Goal: Communication & Community: Answer question/provide support

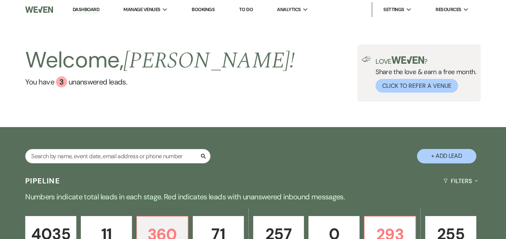
select select "2"
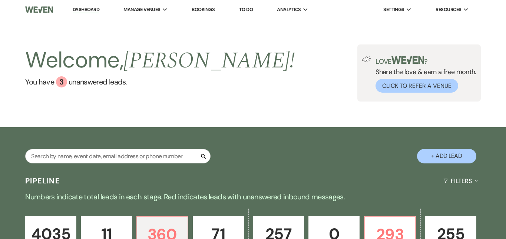
select select "2"
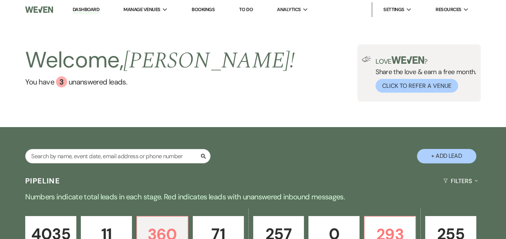
select select "2"
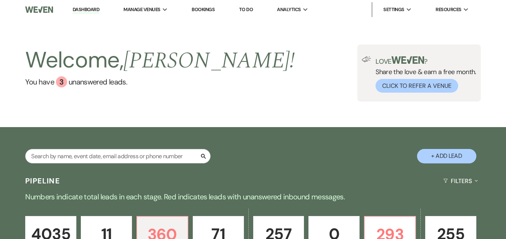
select select "2"
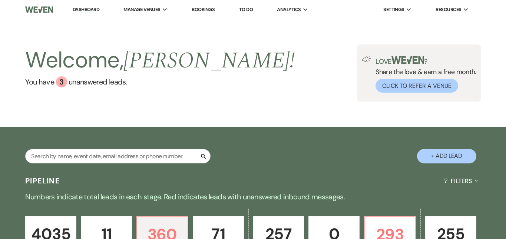
select select "2"
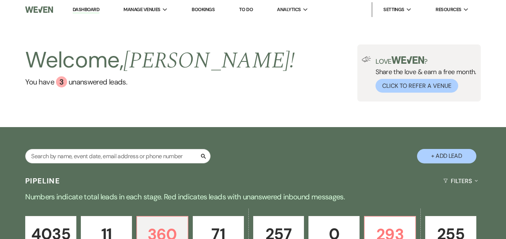
select select "2"
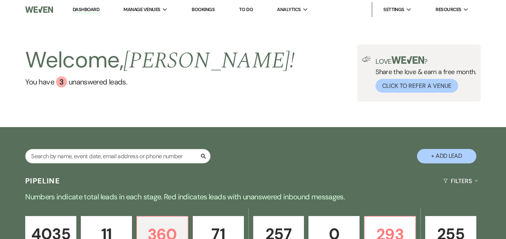
select select "2"
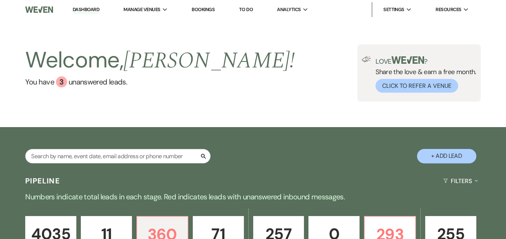
select select "2"
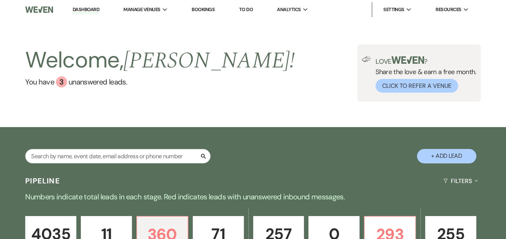
select select "2"
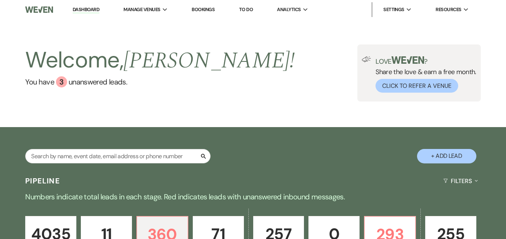
select select "2"
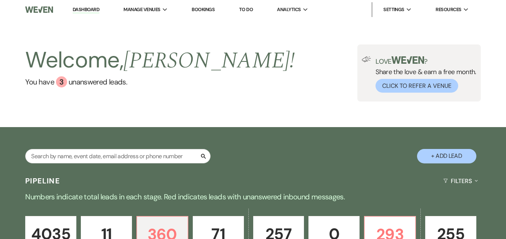
select select "2"
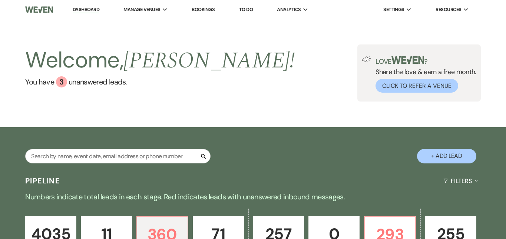
select select "2"
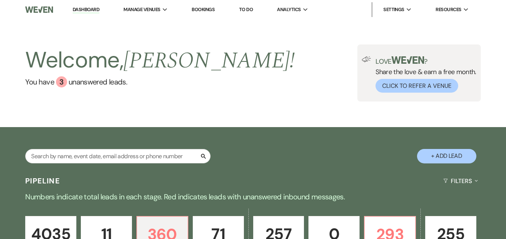
select select "2"
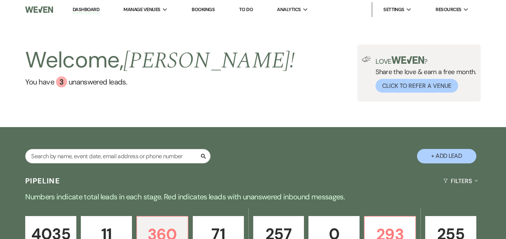
select select "2"
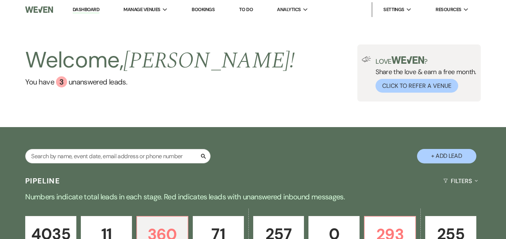
select select "2"
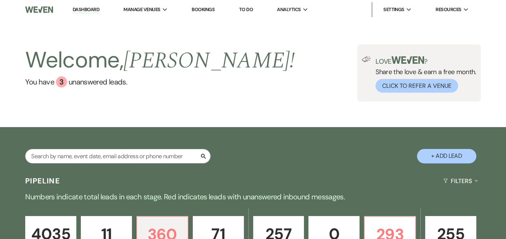
select select "2"
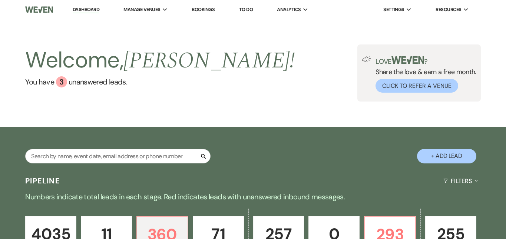
select select "2"
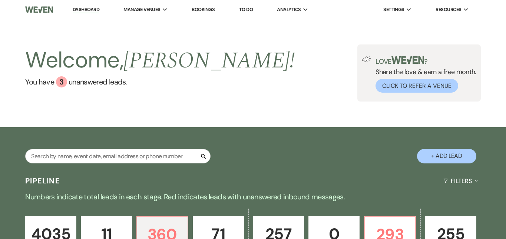
select select "2"
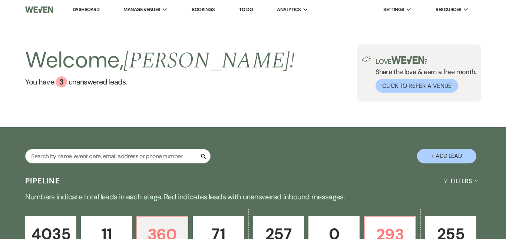
select select "2"
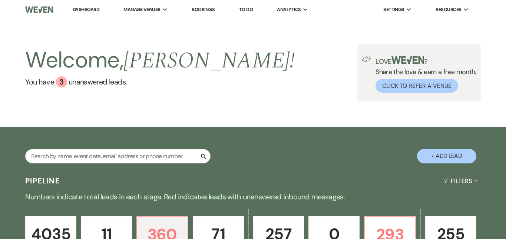
select select "2"
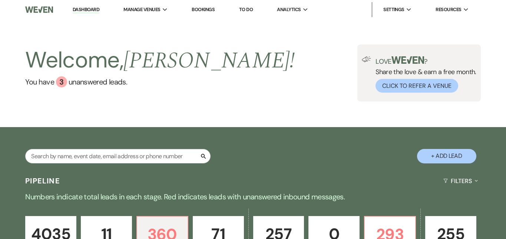
select select "2"
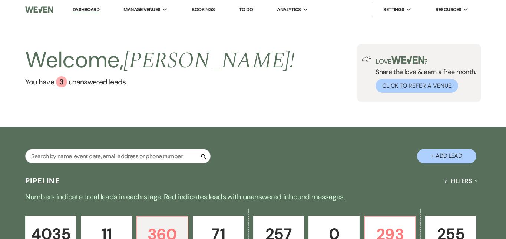
select select "2"
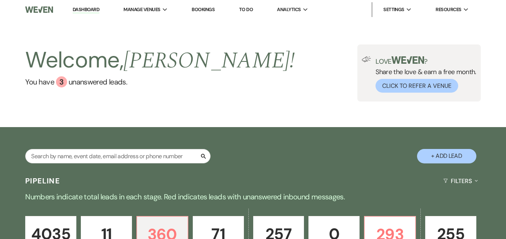
select select "2"
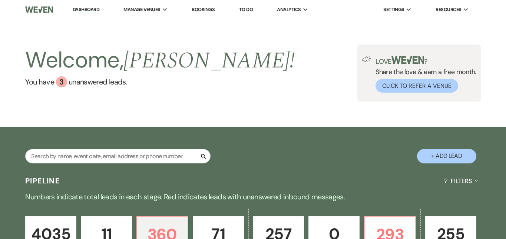
select select "2"
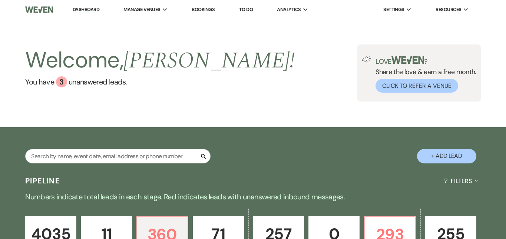
select select "2"
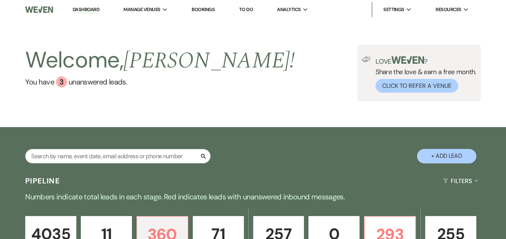
select select "2"
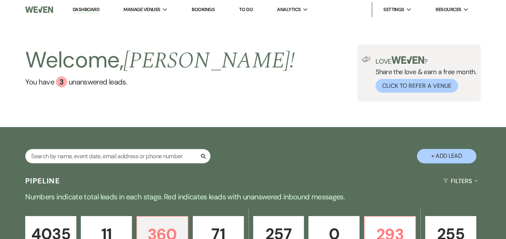
select select "2"
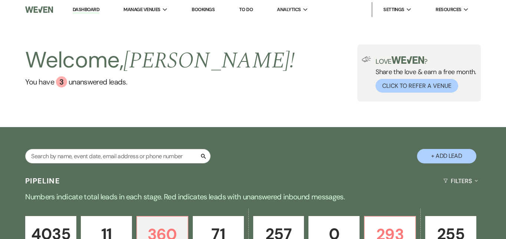
select select "2"
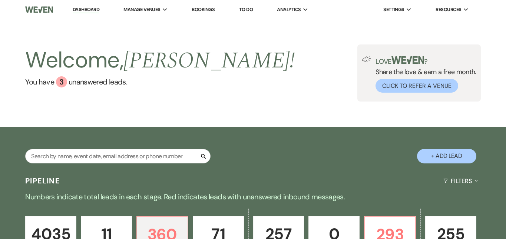
select select "2"
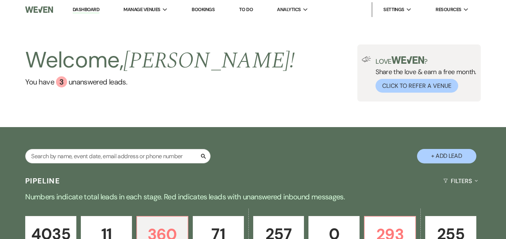
select select "2"
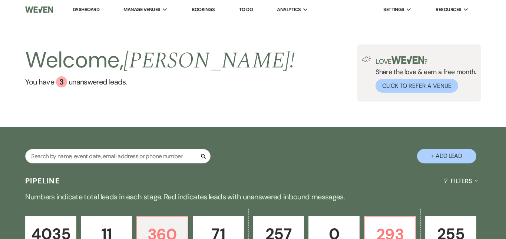
select select "2"
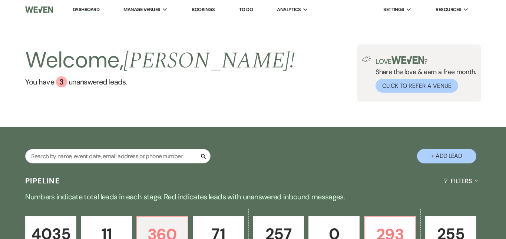
select select "2"
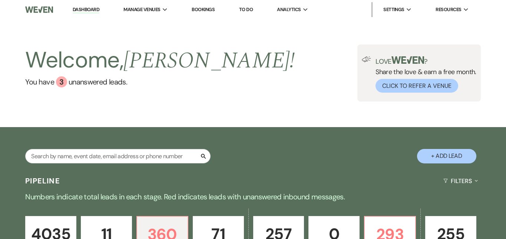
select select "2"
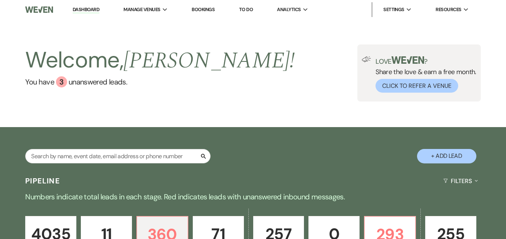
select select "2"
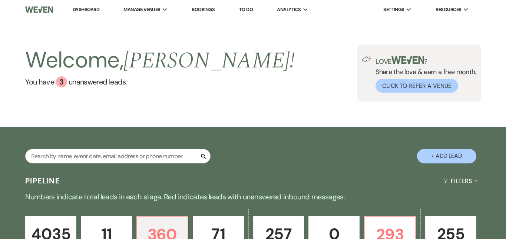
select select "2"
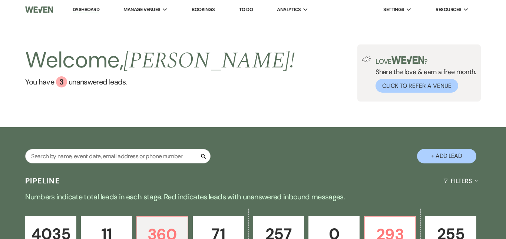
select select "2"
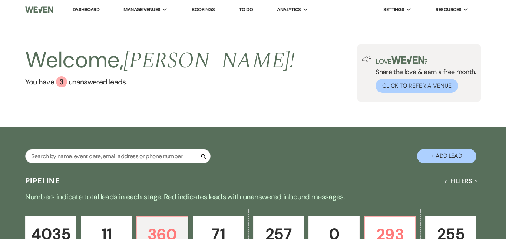
select select "2"
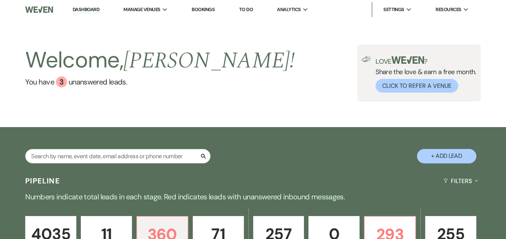
select select "2"
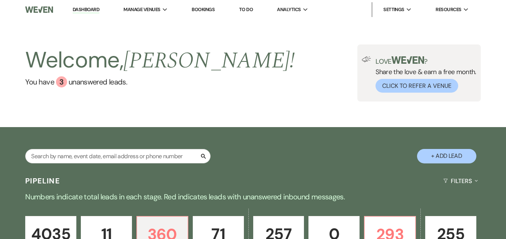
select select "2"
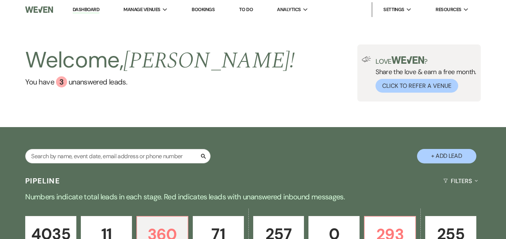
select select "2"
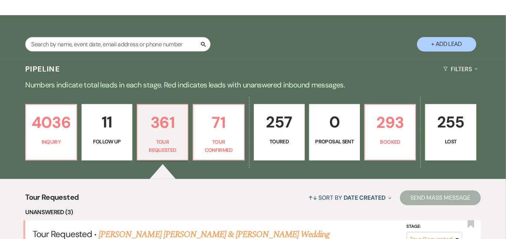
scroll to position [118, 0]
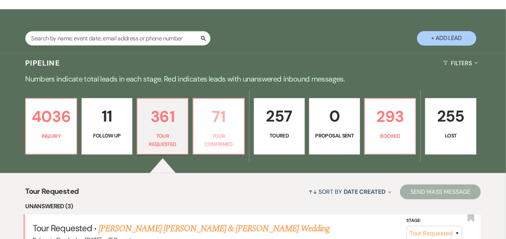
click at [230, 136] on p "Tour Confirmed" at bounding box center [218, 140] width 41 height 17
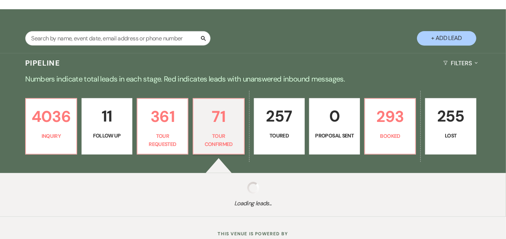
select select "4"
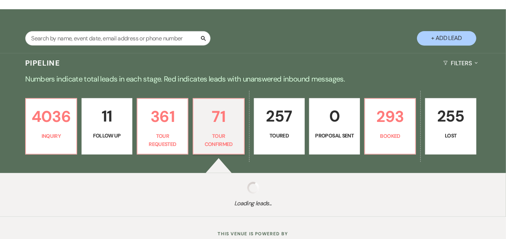
select select "4"
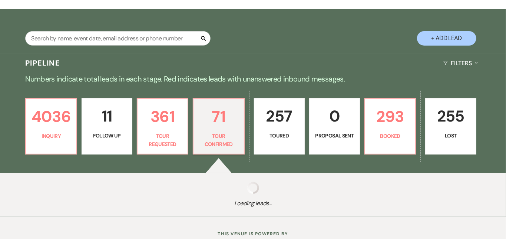
select select "4"
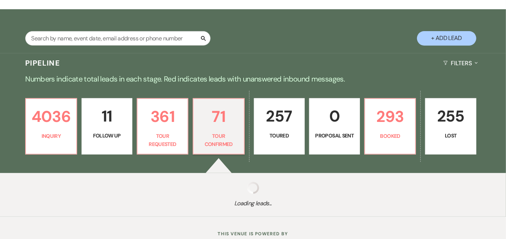
select select "4"
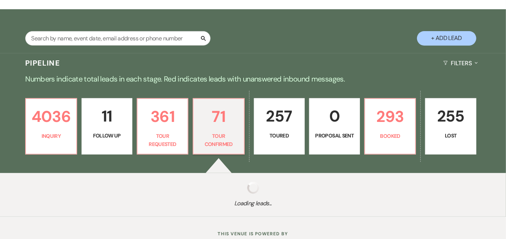
select select "4"
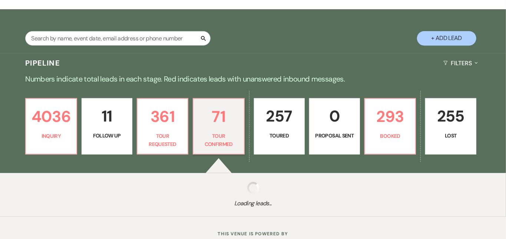
select select "4"
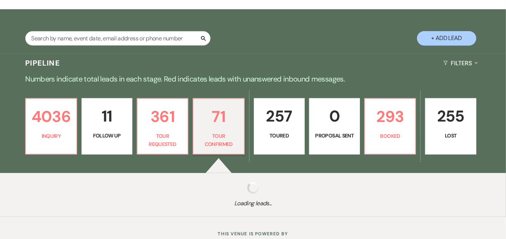
select select "4"
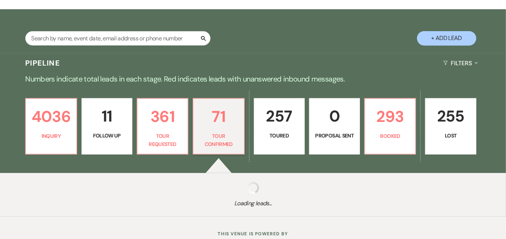
select select "4"
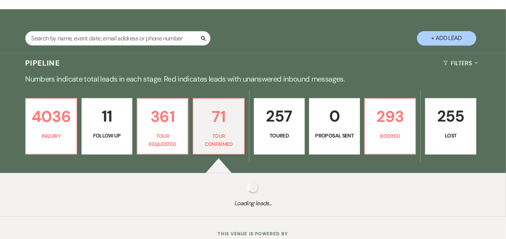
select select "4"
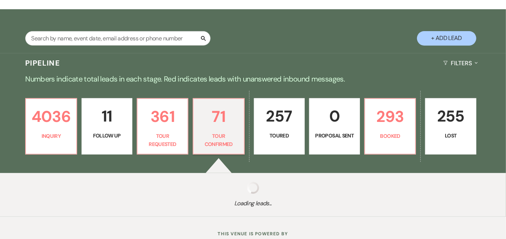
select select "4"
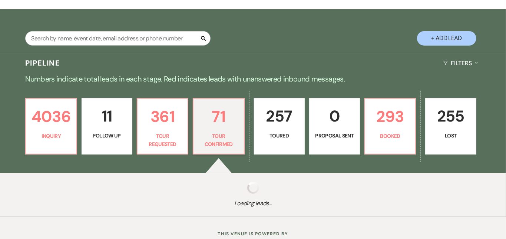
select select "4"
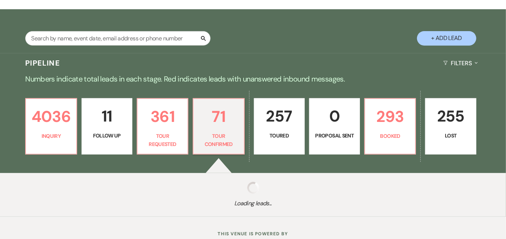
select select "4"
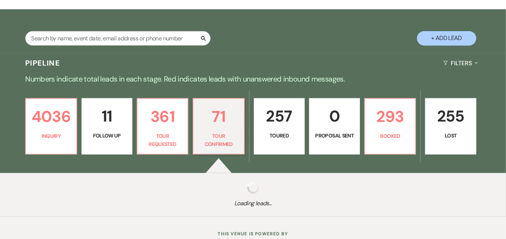
select select "4"
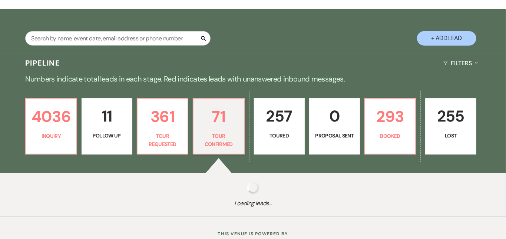
select select "4"
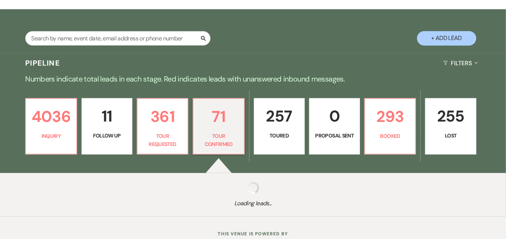
select select "4"
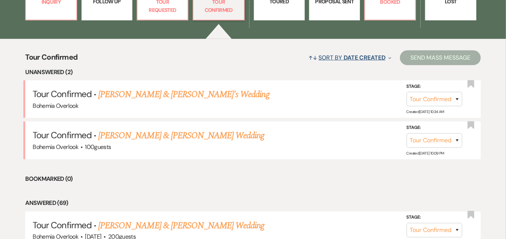
scroll to position [254, 0]
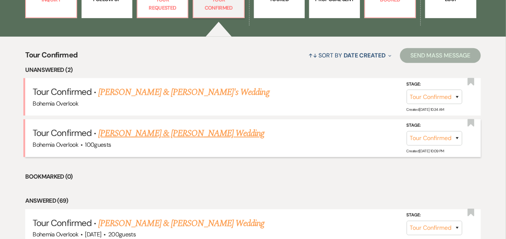
click at [228, 127] on link "[PERSON_NAME] & [PERSON_NAME] Wedding" at bounding box center [181, 133] width 166 height 13
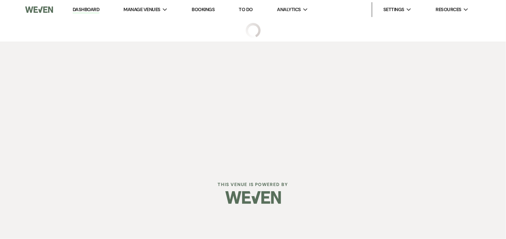
select select "4"
select select "5"
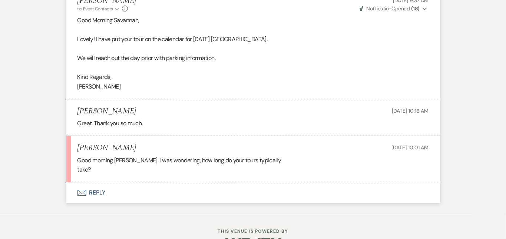
scroll to position [1372, 0]
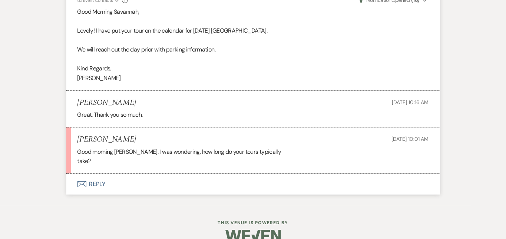
click at [175, 174] on button "Envelope Reply" at bounding box center [253, 184] width 374 height 21
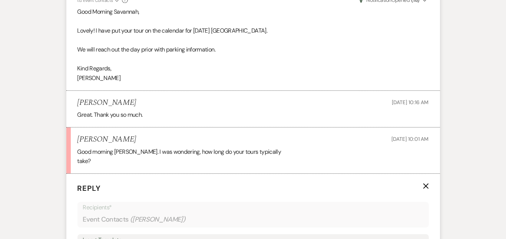
scroll to position [1488, 0]
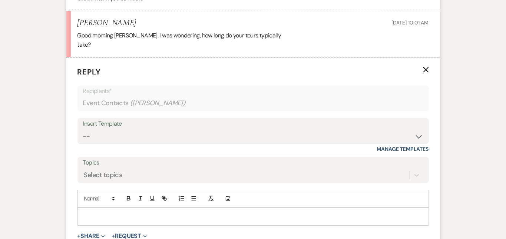
click at [177, 212] on p at bounding box center [253, 216] width 340 height 8
drag, startPoint x: 101, startPoint y: 219, endPoint x: 56, endPoint y: 220, distance: 45.6
click at [78, 220] on div "Good Morning Savannah, We set aside" at bounding box center [253, 225] width 351 height 34
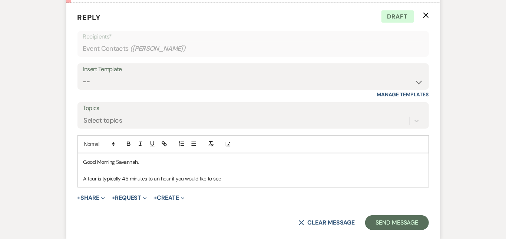
scroll to position [1563, 0]
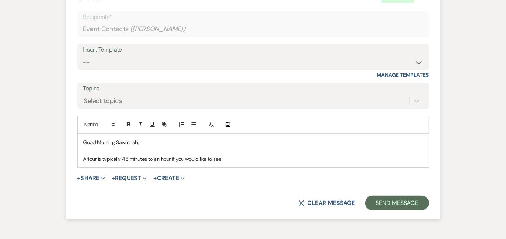
click at [233, 155] on p "A tour is typically 45 minutes to an hour if you would like to see" at bounding box center [253, 159] width 340 height 8
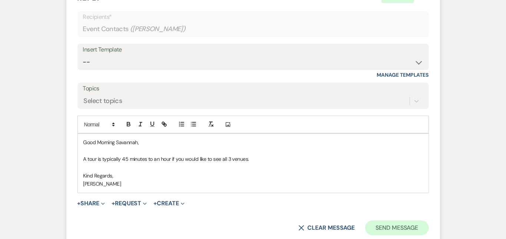
click at [416, 221] on button "Send Message" at bounding box center [396, 228] width 63 height 15
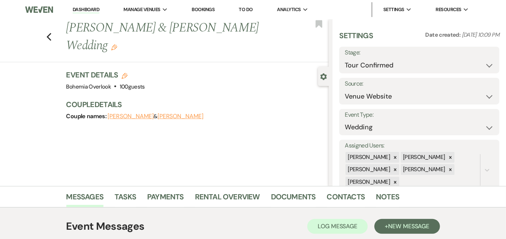
scroll to position [0, 0]
click at [86, 9] on link "Dashboard" at bounding box center [86, 9] width 27 height 7
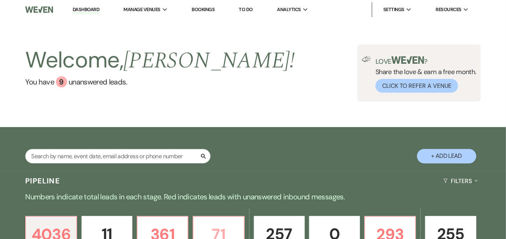
click at [232, 223] on p "71" at bounding box center [218, 234] width 41 height 25
select select "4"
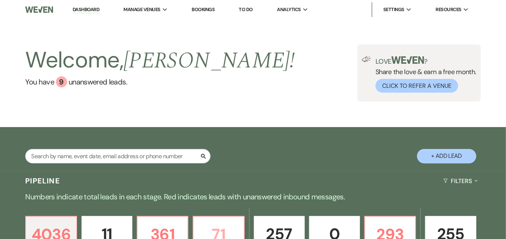
select select "4"
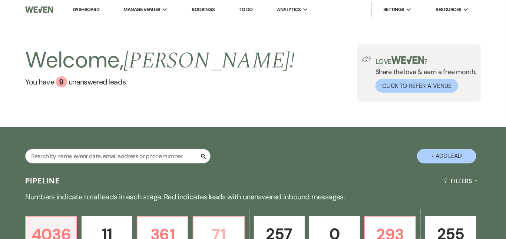
select select "4"
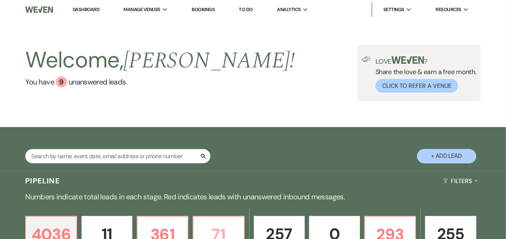
select select "4"
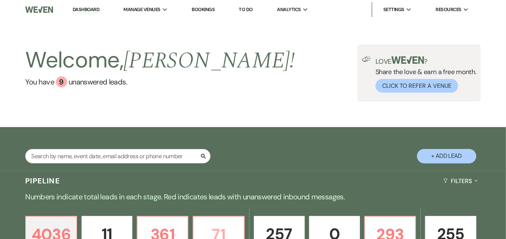
select select "4"
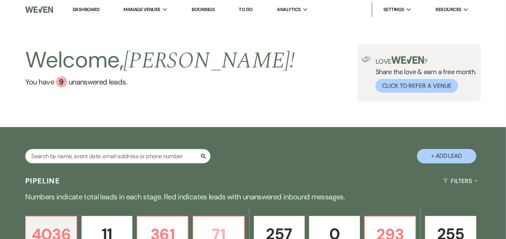
select select "4"
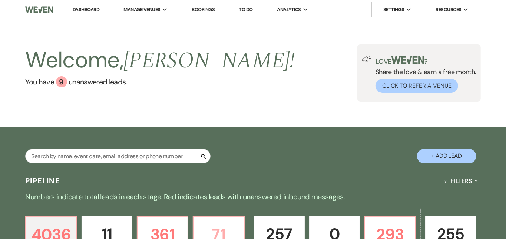
select select "4"
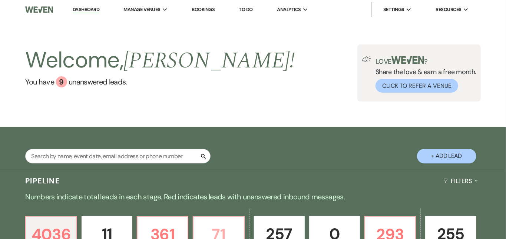
select select "4"
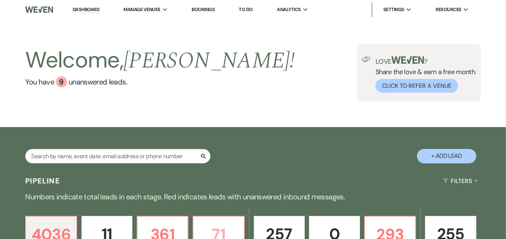
select select "4"
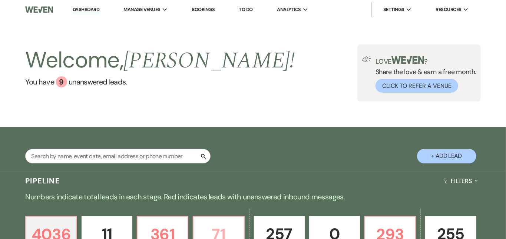
select select "4"
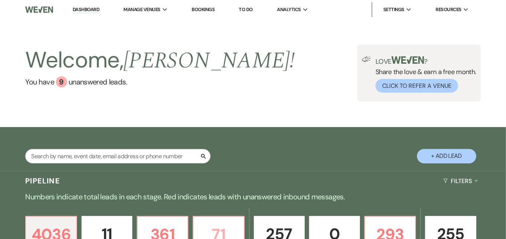
select select "4"
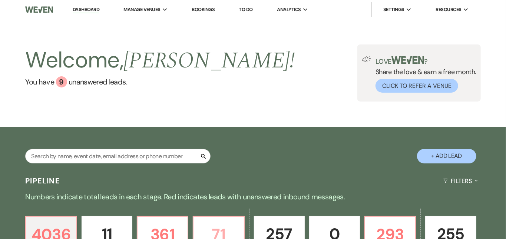
select select "4"
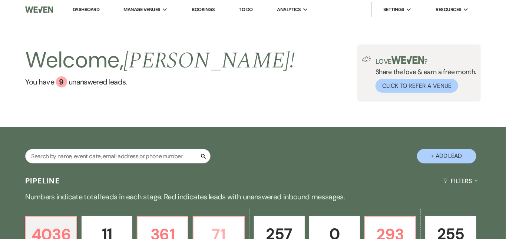
select select "4"
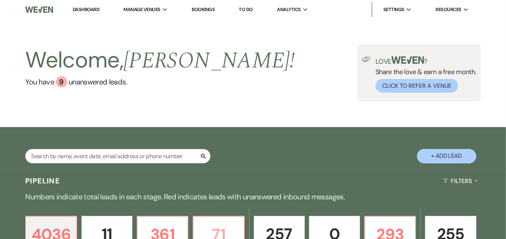
select select "4"
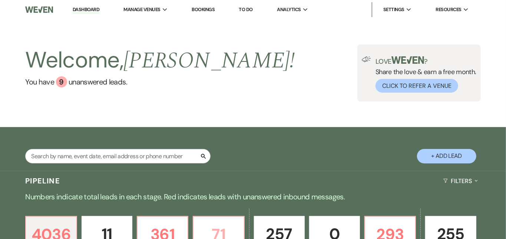
select select "4"
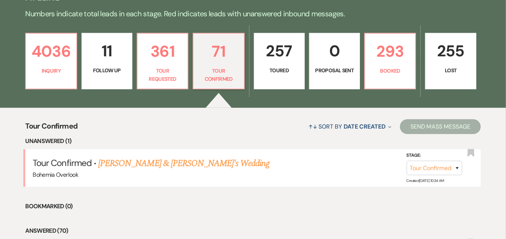
scroll to position [184, 0]
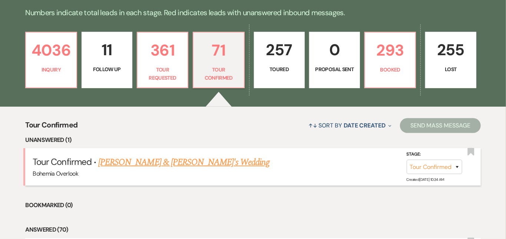
click at [173, 156] on link "[PERSON_NAME] & [PERSON_NAME]'s Wedding" at bounding box center [183, 162] width 171 height 13
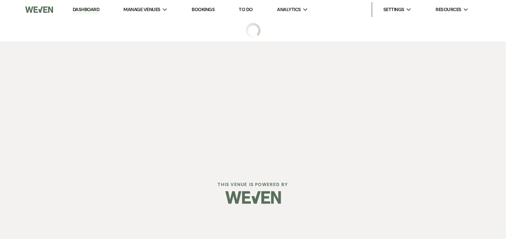
select select "4"
select select "22"
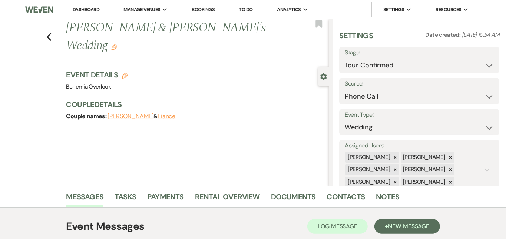
click at [80, 8] on link "Dashboard" at bounding box center [86, 9] width 27 height 7
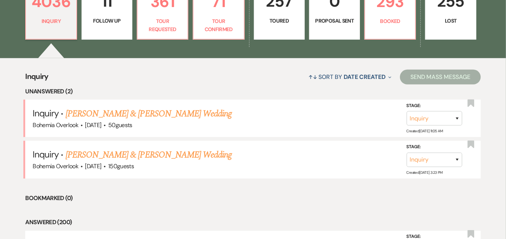
scroll to position [252, 0]
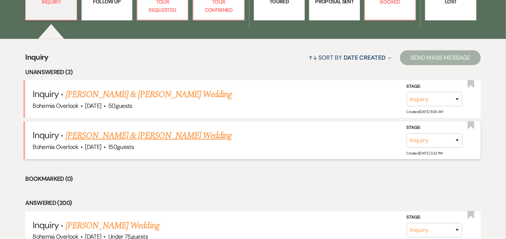
click at [159, 129] on link "[PERSON_NAME] & [PERSON_NAME] Wedding" at bounding box center [149, 135] width 166 height 13
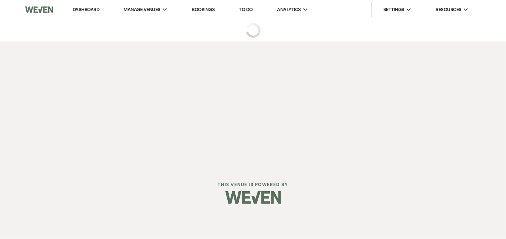
select select "5"
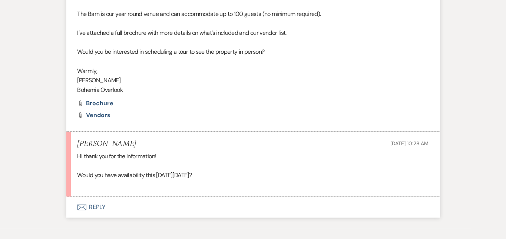
scroll to position [564, 0]
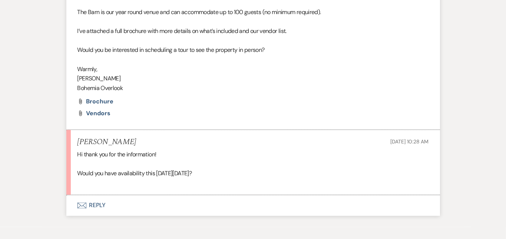
click at [118, 195] on button "Envelope Reply" at bounding box center [253, 205] width 374 height 21
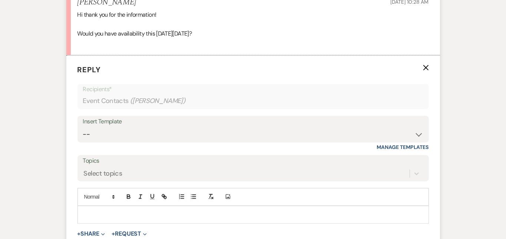
scroll to position [728, 0]
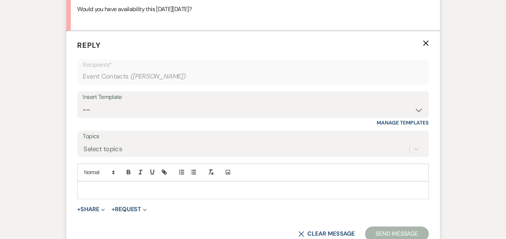
click at [121, 187] on p at bounding box center [253, 191] width 340 height 8
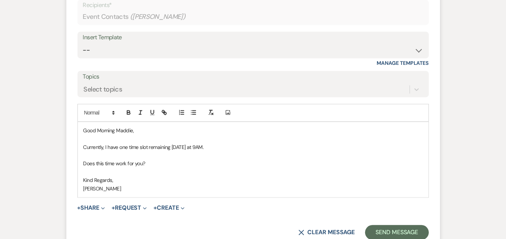
scroll to position [810, 0]
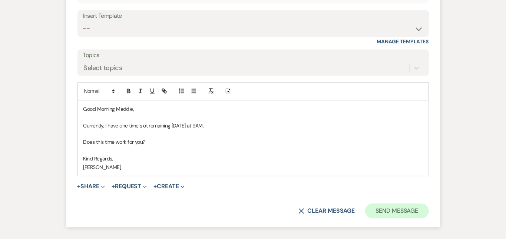
click at [428, 204] on button "Send Message" at bounding box center [396, 211] width 63 height 15
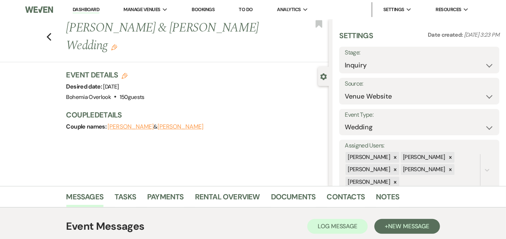
scroll to position [0, 0]
select select "2"
click at [486, 62] on button "Save" at bounding box center [482, 60] width 33 height 15
click at [95, 8] on link "Dashboard" at bounding box center [86, 9] width 27 height 7
select select "2"
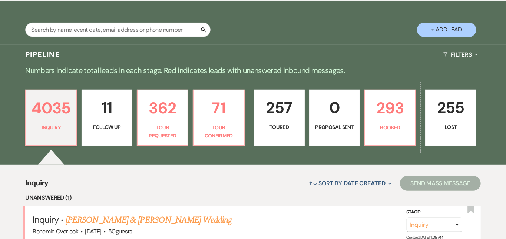
scroll to position [137, 0]
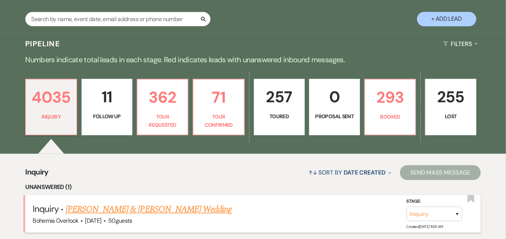
click at [136, 203] on link "[PERSON_NAME] & [PERSON_NAME] Wedding" at bounding box center [149, 209] width 166 height 13
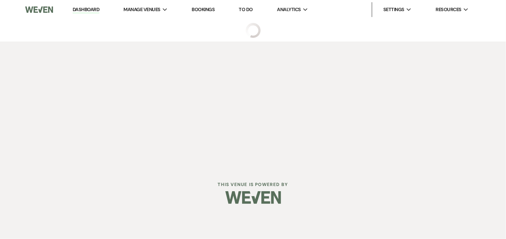
select select "5"
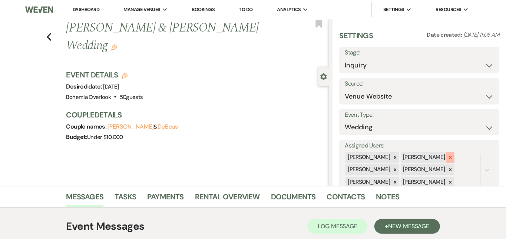
click at [453, 155] on icon at bounding box center [450, 157] width 5 height 5
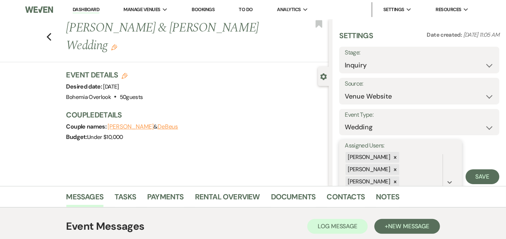
scroll to position [39, 0]
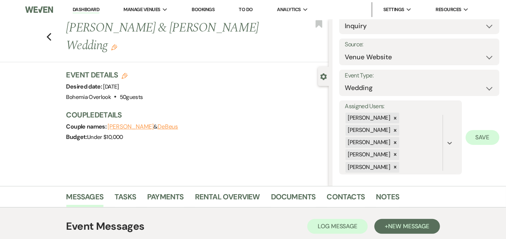
click at [481, 132] on button "Save" at bounding box center [483, 137] width 34 height 15
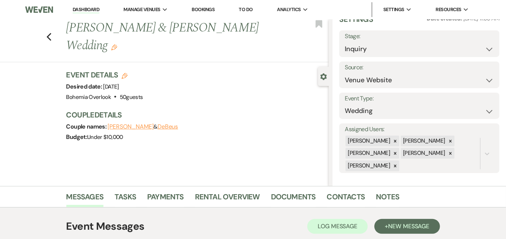
scroll to position [0, 0]
click at [95, 9] on link "Dashboard" at bounding box center [86, 9] width 27 height 7
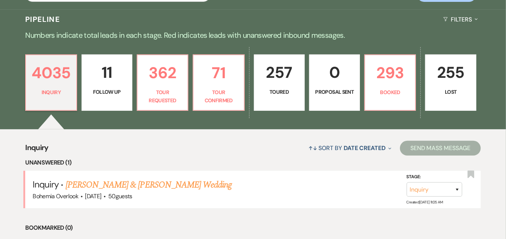
scroll to position [167, 0]
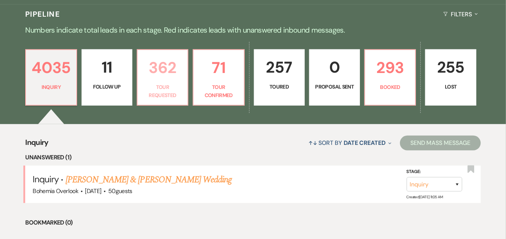
click at [188, 74] on link "362 Tour Requested" at bounding box center [163, 77] width 52 height 56
select select "2"
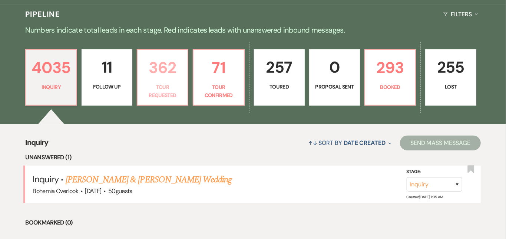
select select "2"
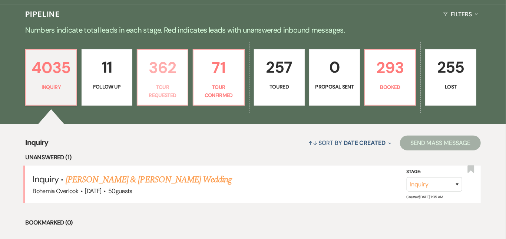
select select "2"
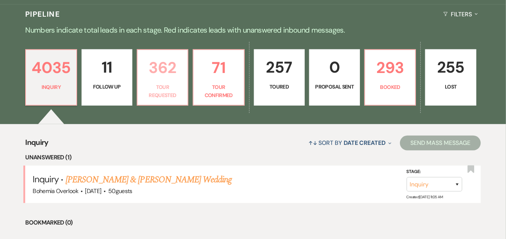
select select "2"
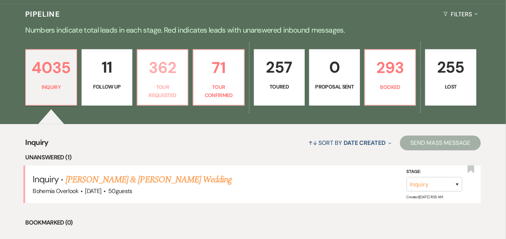
select select "2"
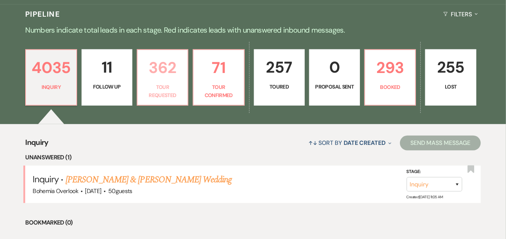
select select "2"
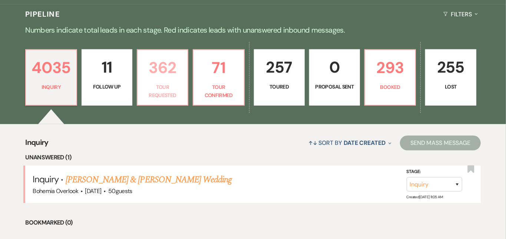
select select "2"
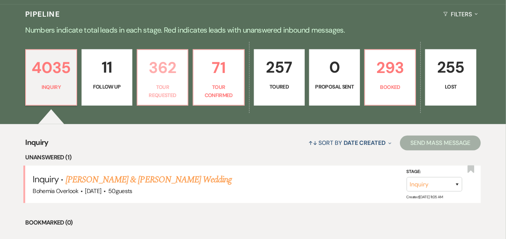
select select "2"
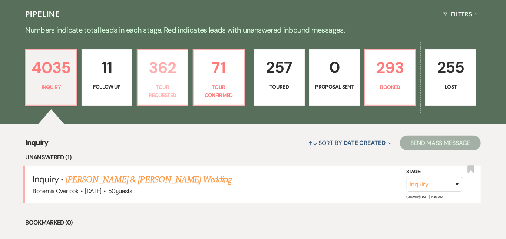
select select "2"
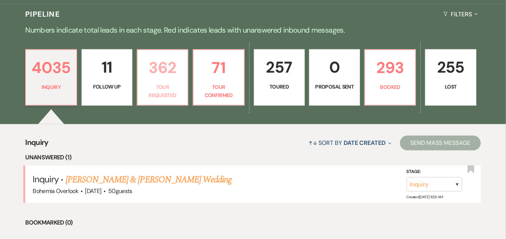
select select "2"
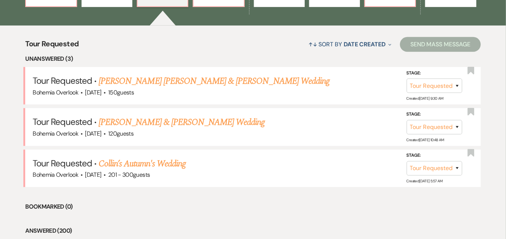
scroll to position [269, 0]
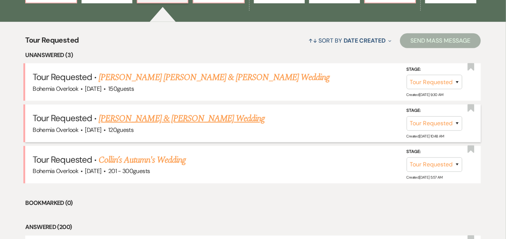
click at [188, 112] on link "[PERSON_NAME] & [PERSON_NAME] Wedding" at bounding box center [182, 118] width 166 height 13
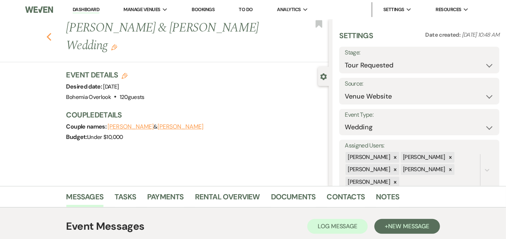
click at [46, 33] on icon "Previous" at bounding box center [49, 37] width 6 height 9
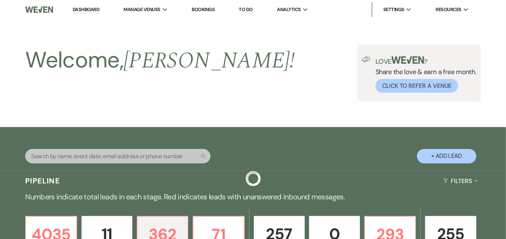
scroll to position [269, 0]
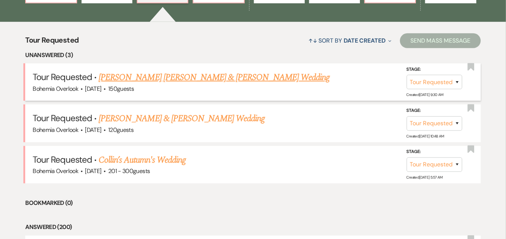
click at [200, 71] on link "[PERSON_NAME] [PERSON_NAME] & [PERSON_NAME] Wedding" at bounding box center [214, 77] width 231 height 13
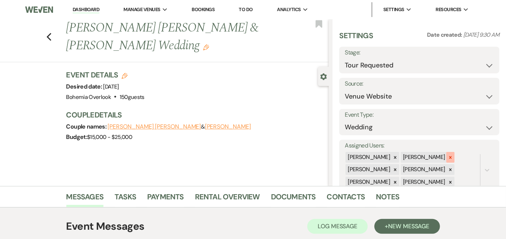
click at [455, 152] on div at bounding box center [450, 157] width 8 height 11
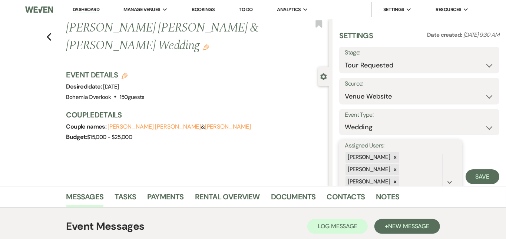
scroll to position [39, 0]
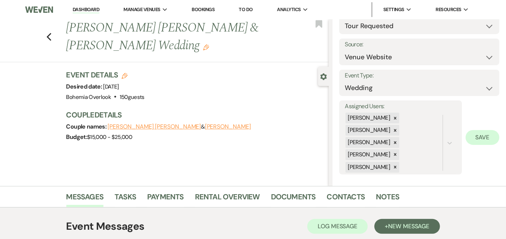
click at [492, 136] on button "Save" at bounding box center [483, 137] width 34 height 15
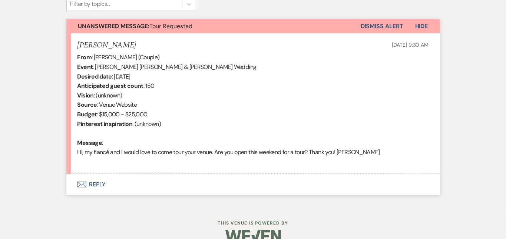
scroll to position [271, 0]
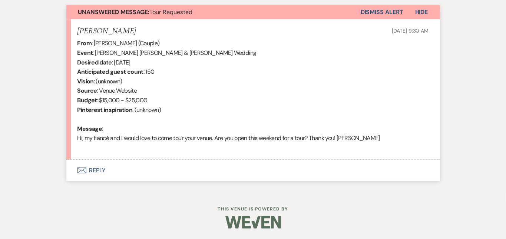
click at [248, 165] on button "Envelope Reply" at bounding box center [253, 170] width 374 height 21
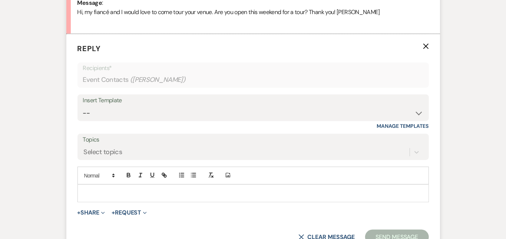
scroll to position [420, 0]
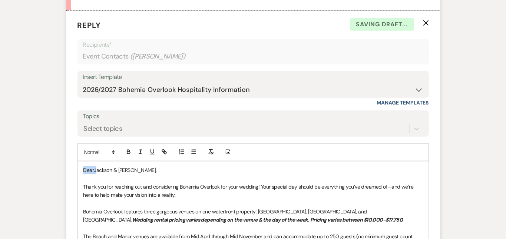
drag, startPoint x: 71, startPoint y: 167, endPoint x: 64, endPoint y: 158, distance: 12.2
click at [77, 158] on div "Add Photo [PERSON_NAME] & [PERSON_NAME], Thank you for reaching out and conside…" at bounding box center [253, 241] width 352 height 194
click at [492, 132] on div "Messages Tasks Payments Rental Overview Documents Contacts Notes Event Messages…" at bounding box center [253, 99] width 506 height 666
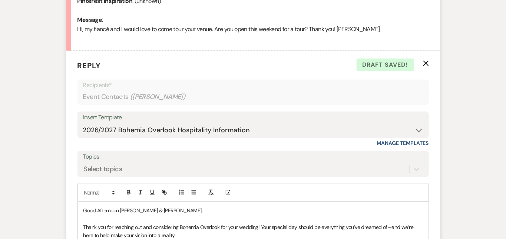
scroll to position [392, 0]
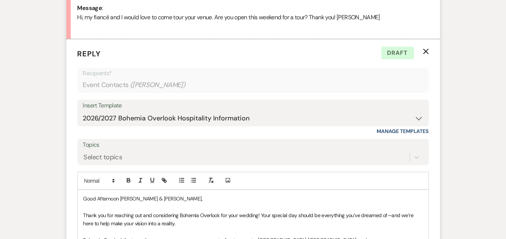
click at [156, 197] on p "Good Afternoon [PERSON_NAME] & [PERSON_NAME]," at bounding box center [253, 199] width 340 height 8
click at [485, 125] on div "Messages Tasks Payments Rental Overview Documents Contacts Notes Event Messages…" at bounding box center [253, 128] width 506 height 666
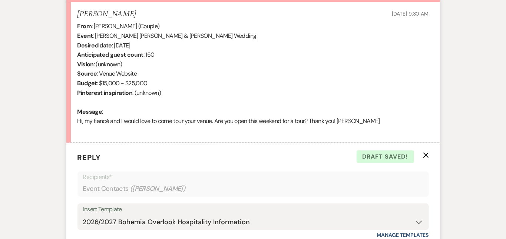
scroll to position [287, 0]
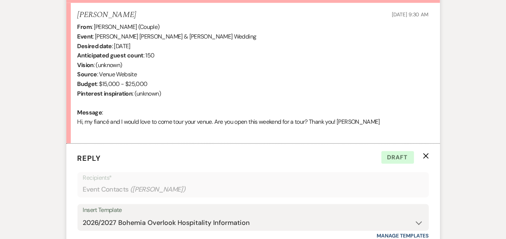
click at [489, 80] on div "Messages Tasks Payments Rental Overview Documents Contacts Notes Event Messages…" at bounding box center [253, 232] width 506 height 666
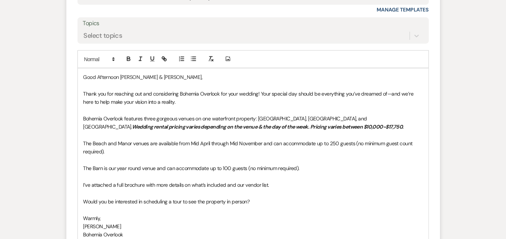
scroll to position [516, 0]
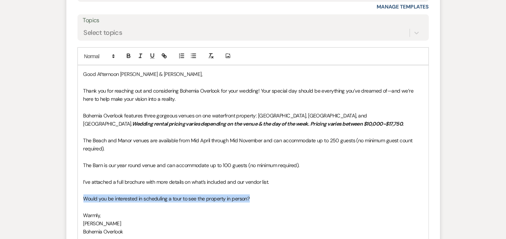
drag, startPoint x: 236, startPoint y: 189, endPoint x: 61, endPoint y: 189, distance: 175.0
click at [83, 195] on p "Would you be interested in scheduling a tour to see the property in person?" at bounding box center [253, 199] width 340 height 8
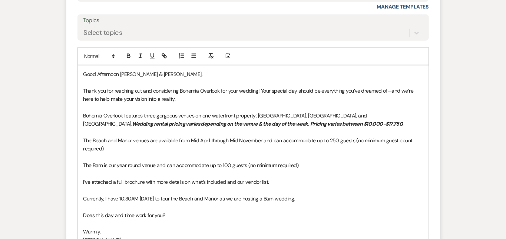
click at [494, 89] on div "Messages Tasks Payments Rental Overview Documents Contacts Notes Event Messages…" at bounding box center [253, 11] width 506 height 683
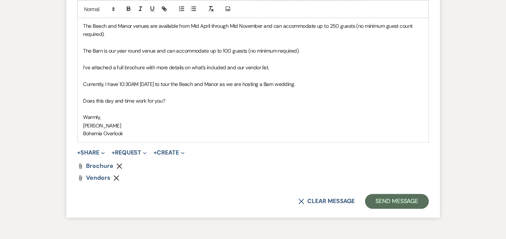
scroll to position [656, 0]
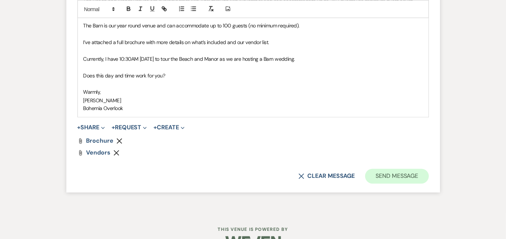
click at [406, 169] on button "Send Message" at bounding box center [396, 176] width 63 height 15
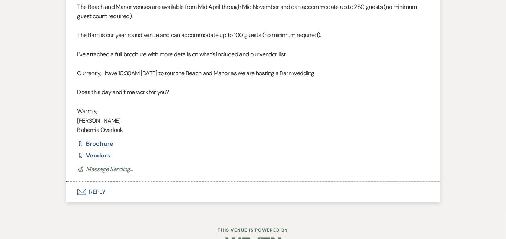
scroll to position [531, 0]
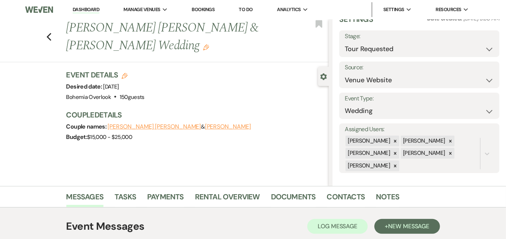
scroll to position [0, 0]
click at [91, 8] on link "Dashboard" at bounding box center [86, 9] width 27 height 7
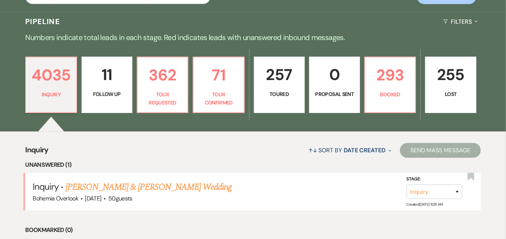
scroll to position [164, 0]
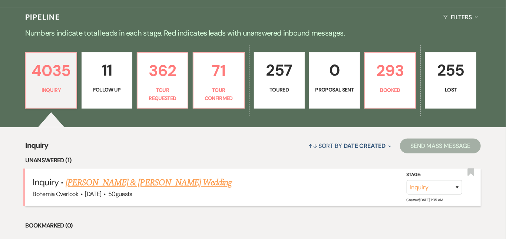
click at [145, 176] on link "[PERSON_NAME] & [PERSON_NAME] Wedding" at bounding box center [149, 182] width 166 height 13
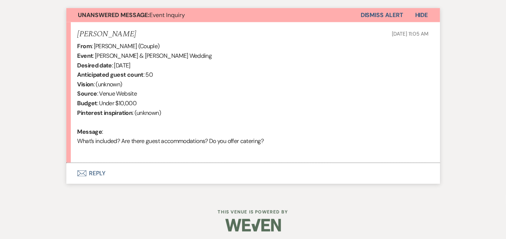
scroll to position [271, 0]
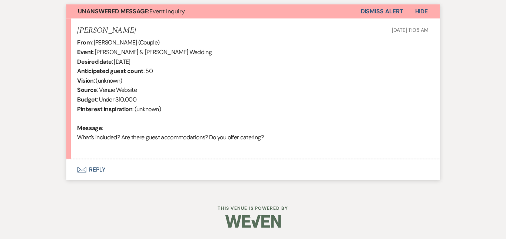
click at [162, 165] on button "Envelope Reply" at bounding box center [253, 169] width 374 height 21
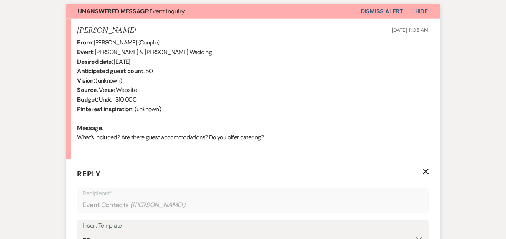
scroll to position [420, 0]
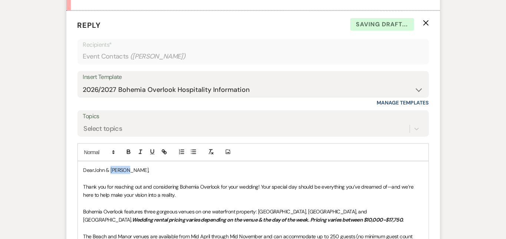
drag, startPoint x: 108, startPoint y: 166, endPoint x: 88, endPoint y: 167, distance: 19.3
click at [88, 168] on p "DearJohn & [PERSON_NAME]," at bounding box center [253, 170] width 340 height 8
drag, startPoint x: 69, startPoint y: 169, endPoint x: 55, endPoint y: 156, distance: 19.2
click at [77, 156] on div "Add Photo DearJohn & [PERSON_NAME] Thank you for reaching out and considering B…" at bounding box center [253, 241] width 352 height 194
click at [495, 127] on div "Messages Tasks Payments Rental Overview Documents Contacts Notes Event Messages…" at bounding box center [253, 99] width 506 height 666
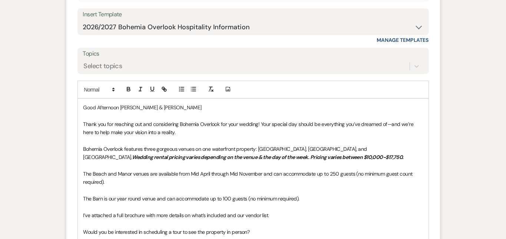
scroll to position [529, 0]
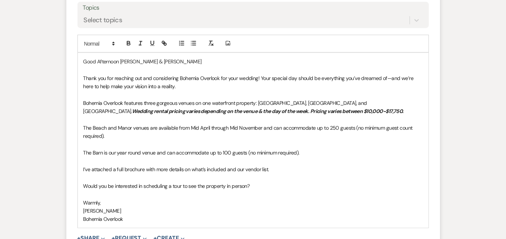
click at [263, 165] on p "I’ve attached a full brochure with more details on what’s included and our vend…" at bounding box center [253, 169] width 340 height 8
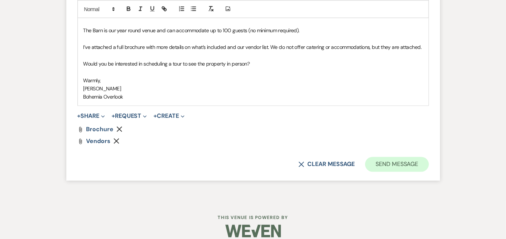
click at [429, 157] on button "Send Message" at bounding box center [396, 164] width 63 height 15
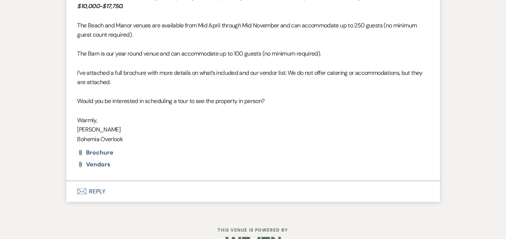
scroll to position [512, 0]
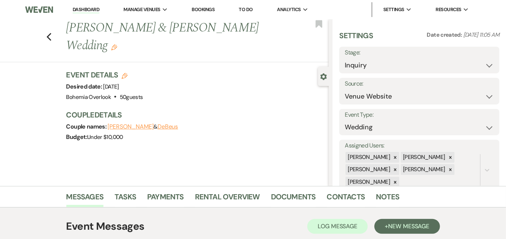
scroll to position [0, 0]
click at [96, 7] on link "Dashboard" at bounding box center [86, 9] width 27 height 7
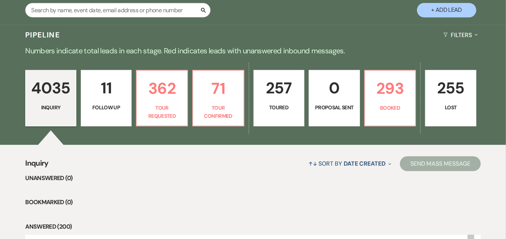
scroll to position [149, 0]
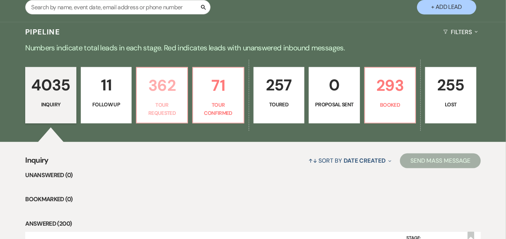
click at [178, 86] on p "362" at bounding box center [162, 85] width 42 height 25
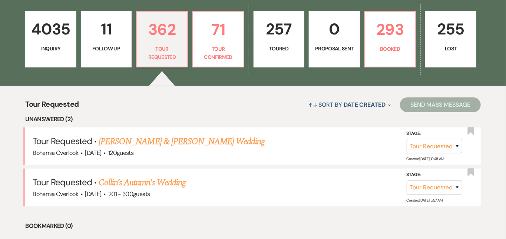
scroll to position [217, 0]
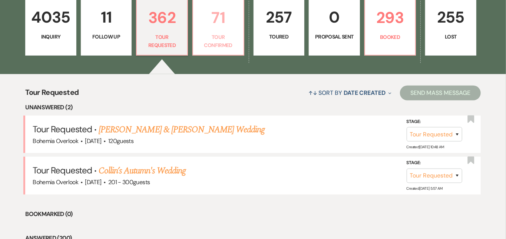
click at [226, 32] on link "71 Tour Confirmed" at bounding box center [218, 27] width 52 height 56
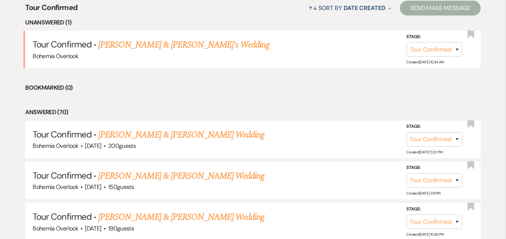
scroll to position [303, 0]
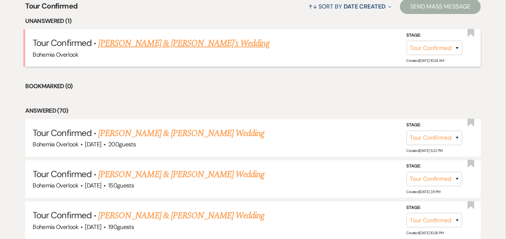
click at [184, 37] on link "[PERSON_NAME] & [PERSON_NAME]'s Wedding" at bounding box center [183, 43] width 171 height 13
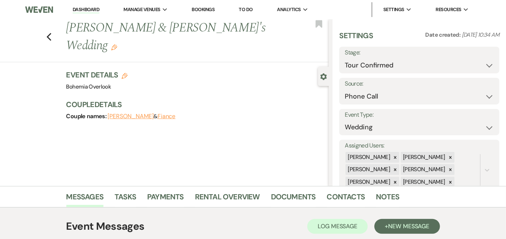
click at [92, 6] on link "Dashboard" at bounding box center [86, 9] width 27 height 7
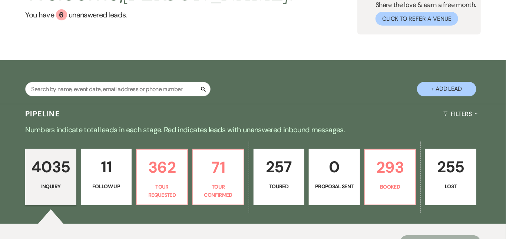
scroll to position [91, 0]
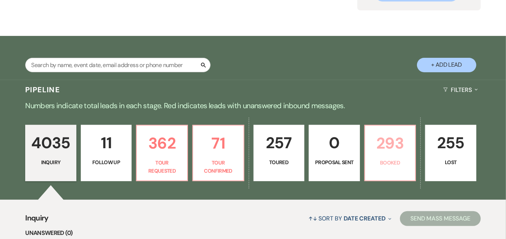
click at [409, 154] on p "293" at bounding box center [391, 143] width 42 height 25
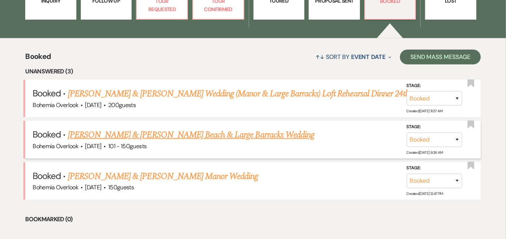
scroll to position [255, 0]
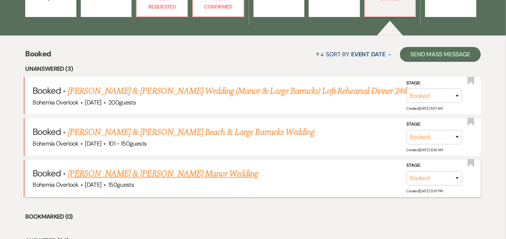
click at [217, 167] on link "[PERSON_NAME] & [PERSON_NAME] Manor Wedding" at bounding box center [163, 173] width 191 height 13
